Goal: Find specific page/section: Find specific page/section

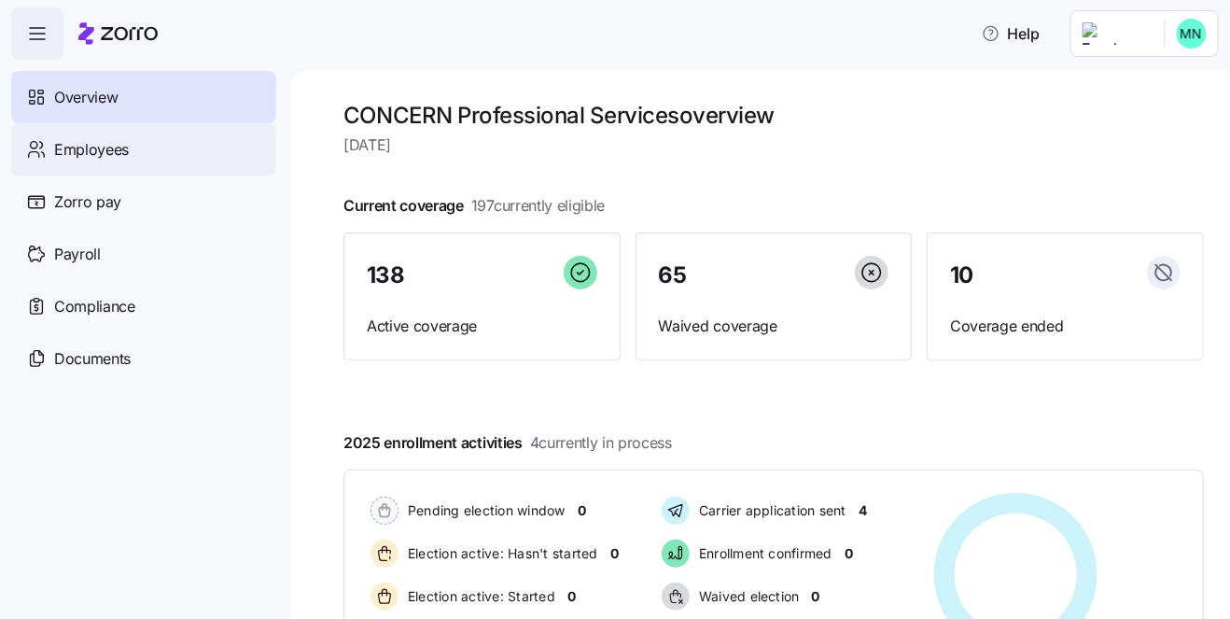
click at [163, 148] on div "Employees" at bounding box center [143, 149] width 265 height 52
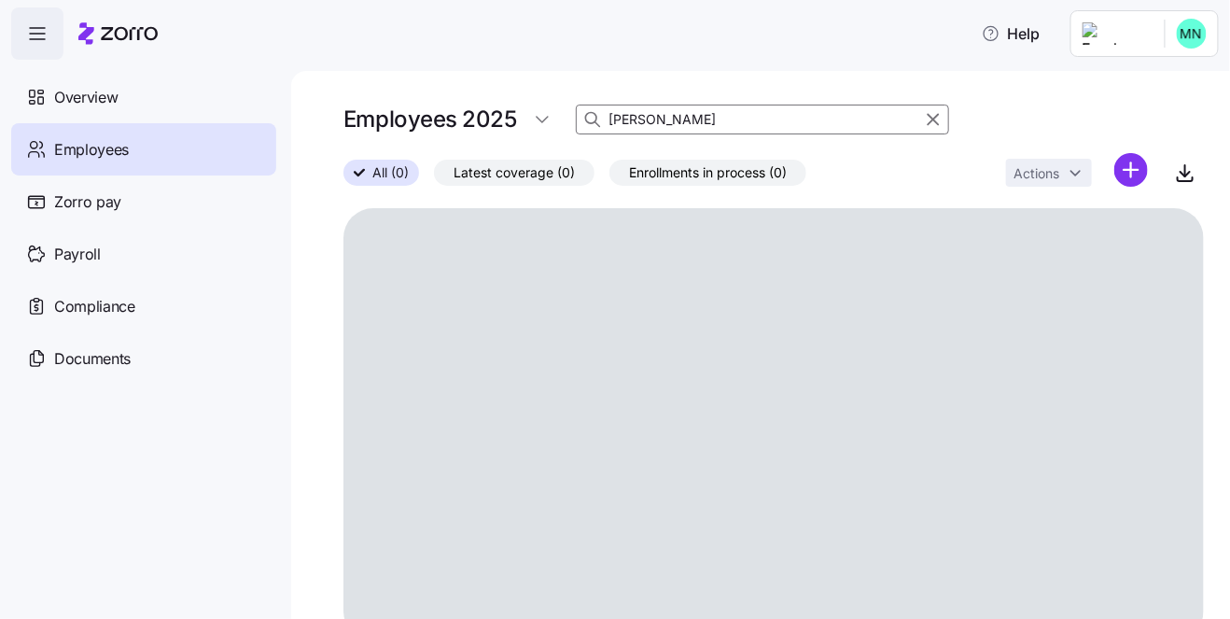
click at [661, 119] on input "lucas" at bounding box center [762, 120] width 373 height 30
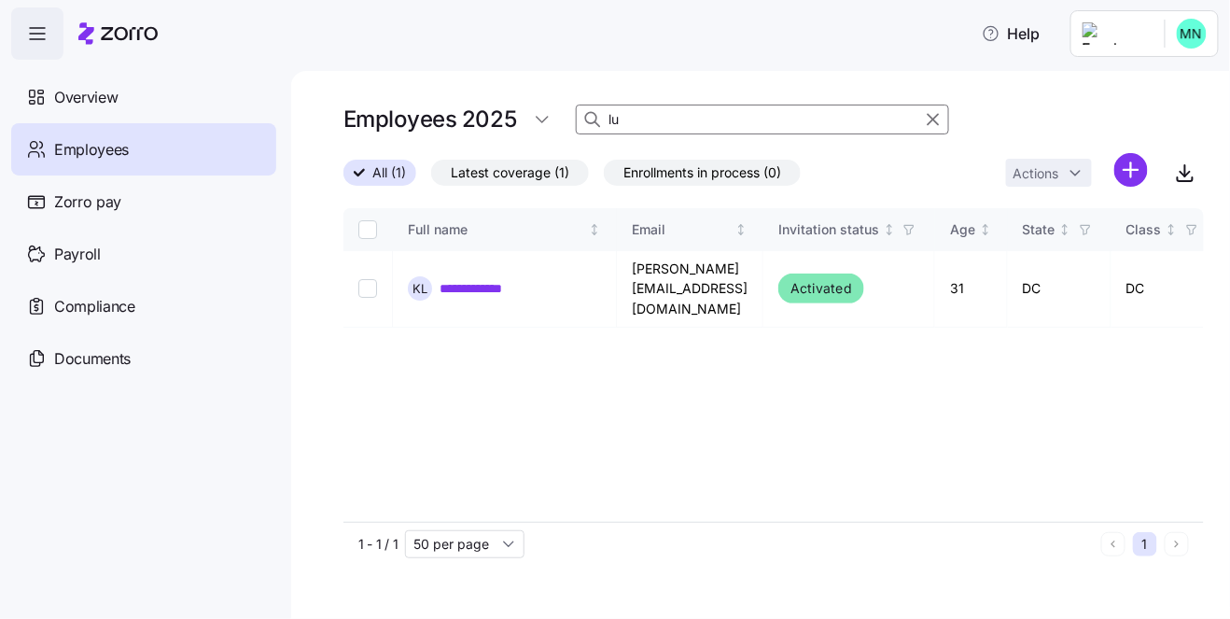
type input "l"
click at [675, 114] on input at bounding box center [762, 120] width 373 height 30
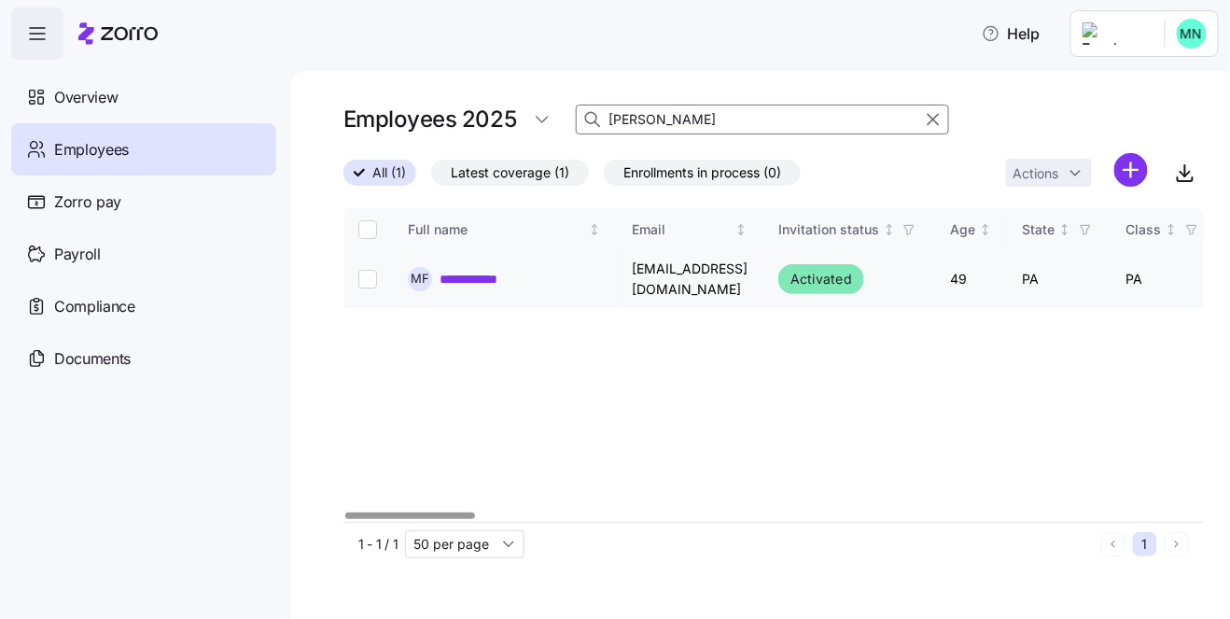
type input "flores"
click at [487, 273] on link "**********" at bounding box center [478, 279] width 77 height 19
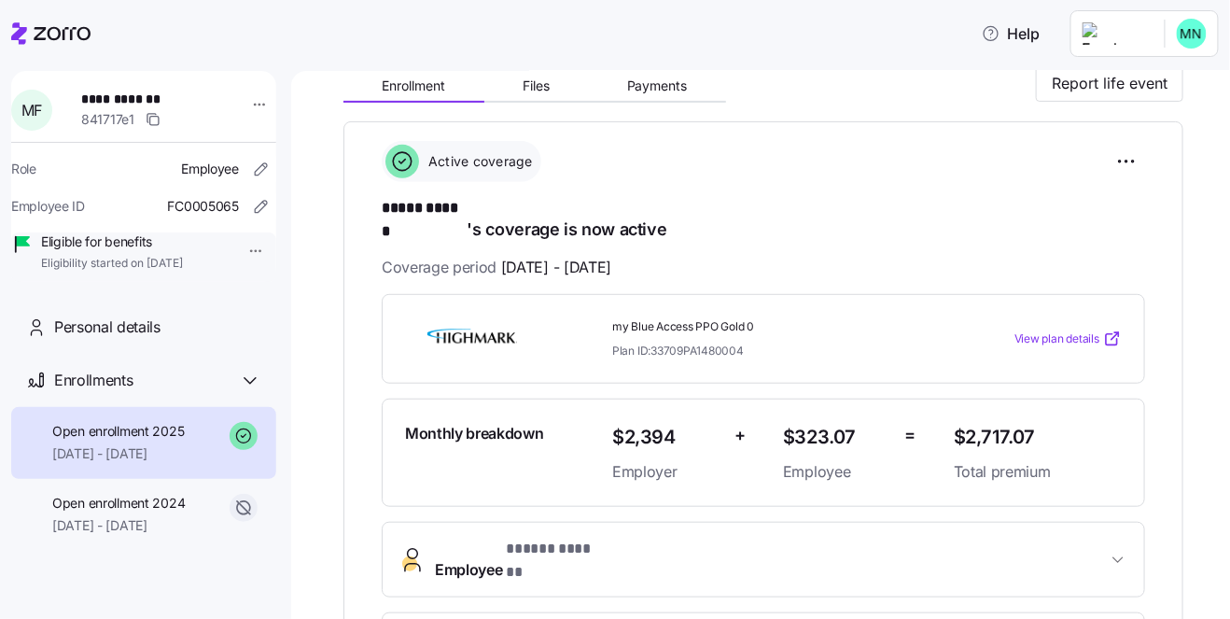
scroll to position [257, 0]
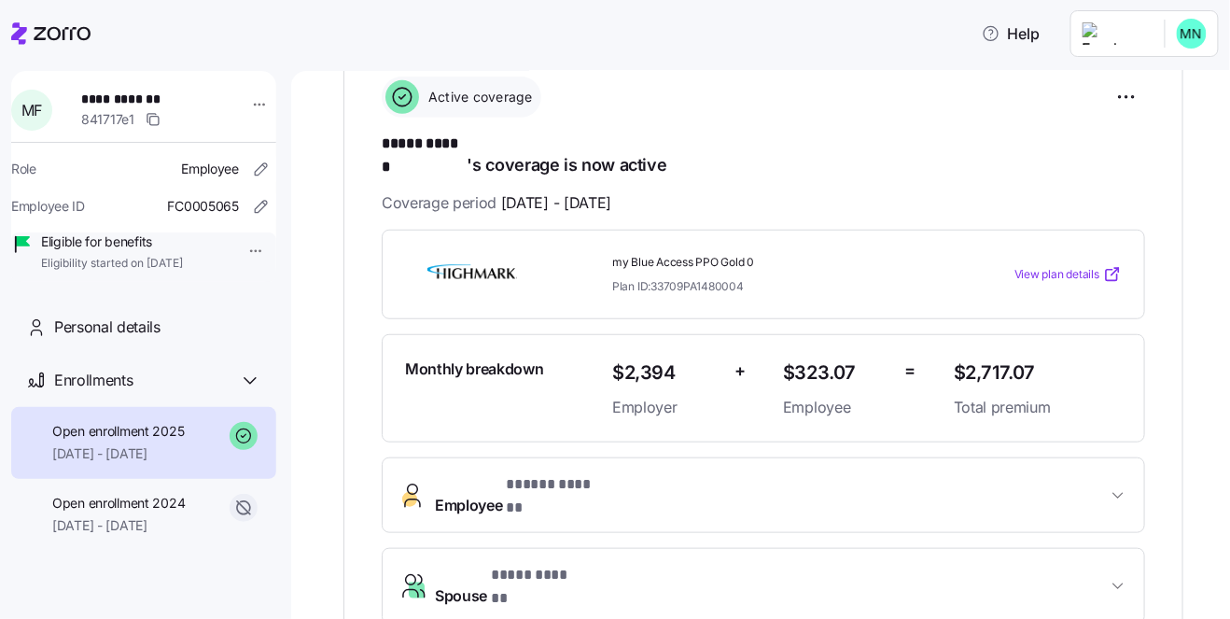
click at [1050, 266] on span "View plan details" at bounding box center [1057, 275] width 85 height 18
